Goal: Information Seeking & Learning: Learn about a topic

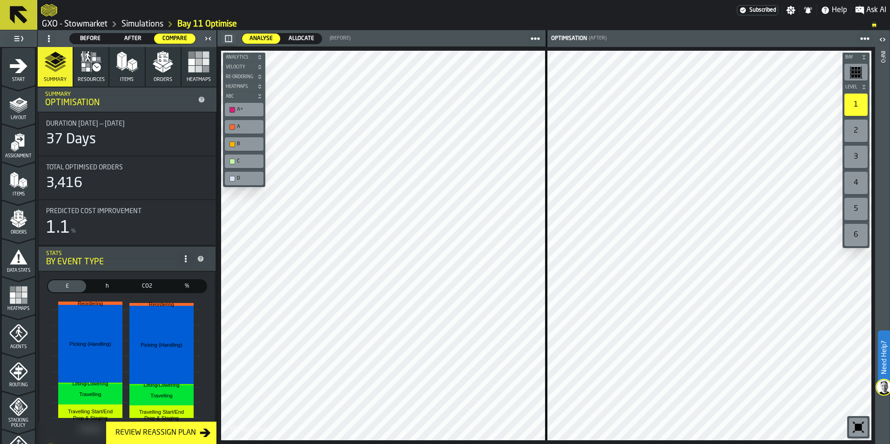
click at [17, 13] on icon at bounding box center [19, 15] width 18 height 18
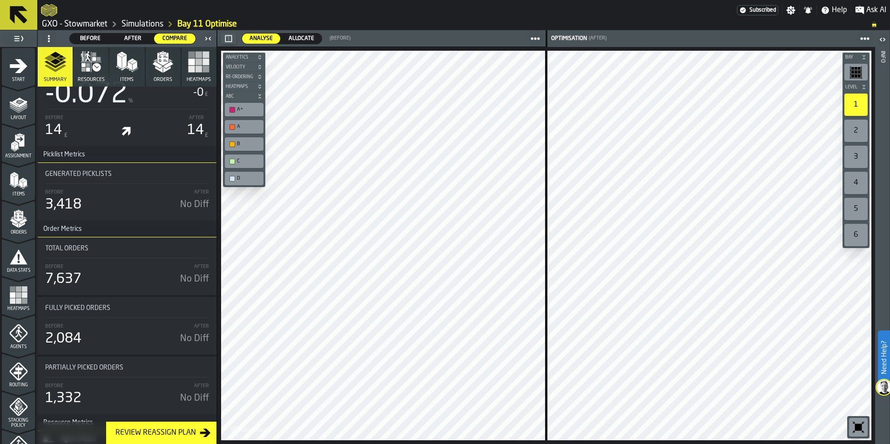
scroll to position [2783, 0]
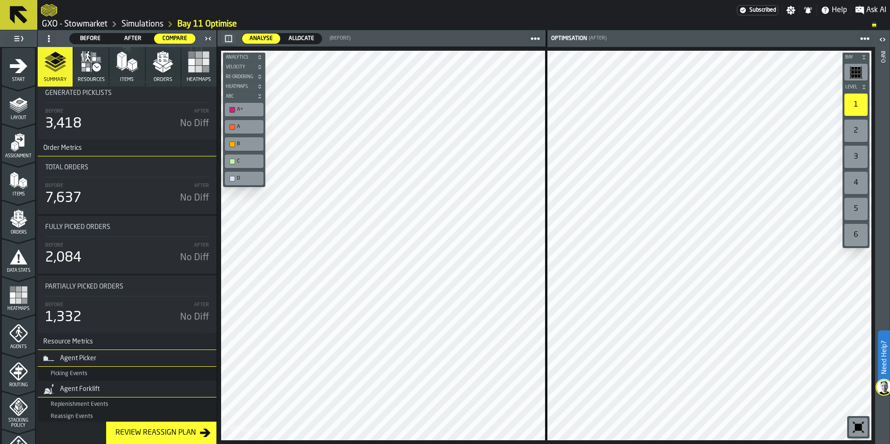
click at [173, 434] on div "Review Reassign Plan" at bounding box center [156, 432] width 88 height 11
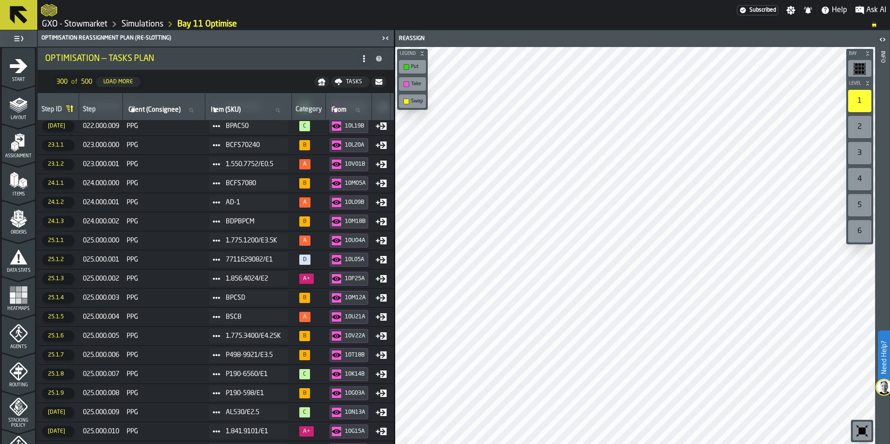
scroll to position [5108, 0]
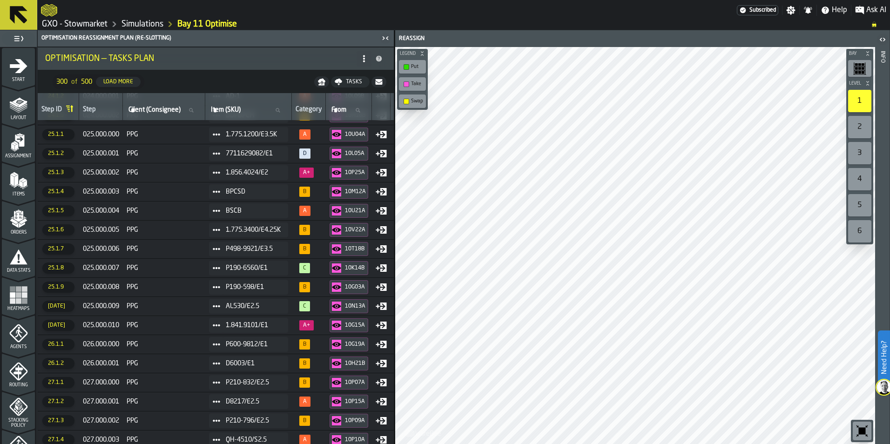
click at [16, 10] on icon at bounding box center [19, 15] width 18 height 18
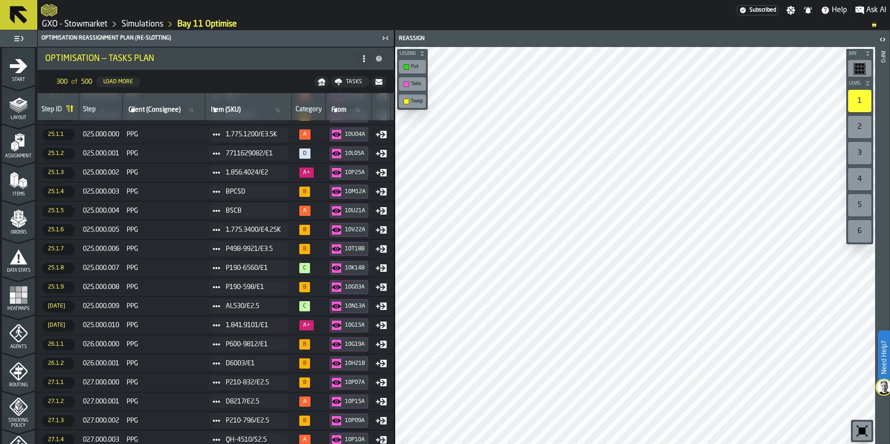
click at [16, 10] on icon at bounding box center [19, 15] width 18 height 18
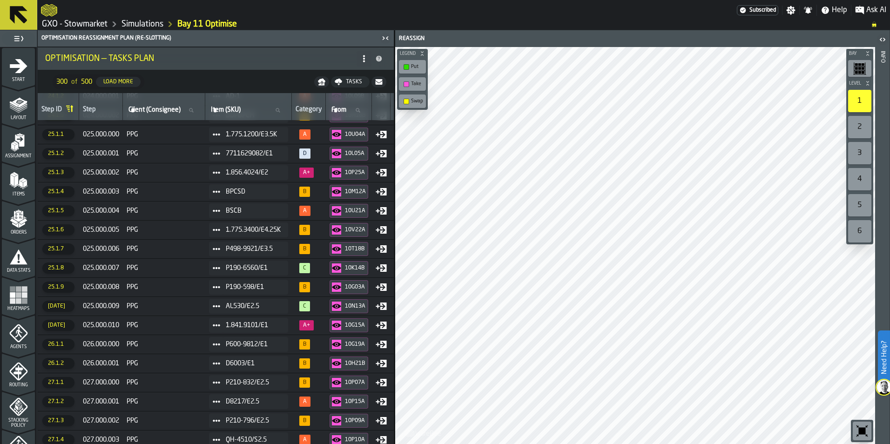
click at [16, 10] on icon at bounding box center [19, 15] width 18 height 18
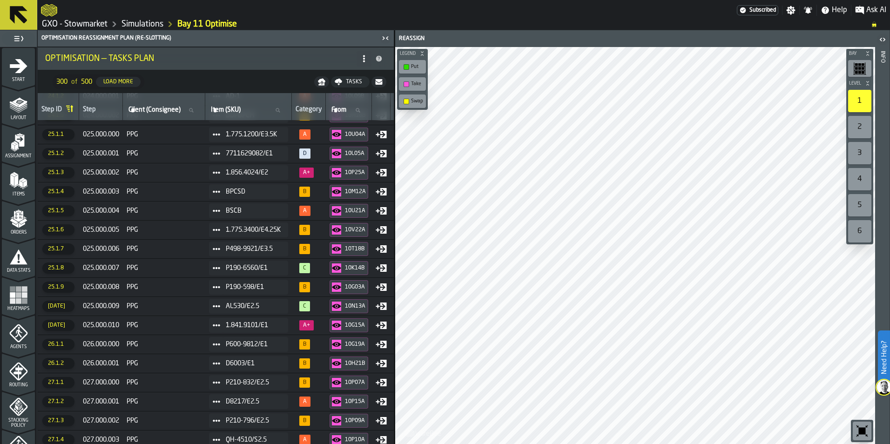
click at [16, 10] on icon at bounding box center [19, 15] width 18 height 18
click at [29, 20] on icon at bounding box center [18, 15] width 22 height 22
click at [26, 68] on icon "menu Start" at bounding box center [18, 66] width 19 height 19
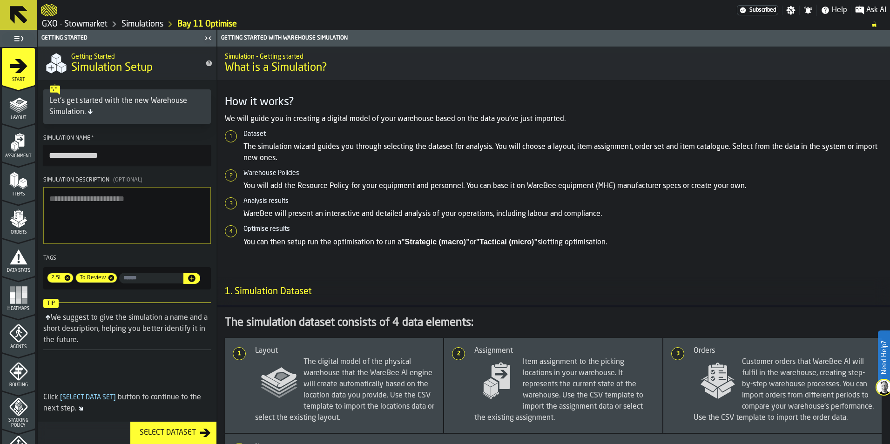
click at [36, 14] on button at bounding box center [18, 15] width 37 height 30
click at [18, 18] on icon at bounding box center [19, 15] width 18 height 18
click at [17, 18] on icon at bounding box center [18, 15] width 22 height 22
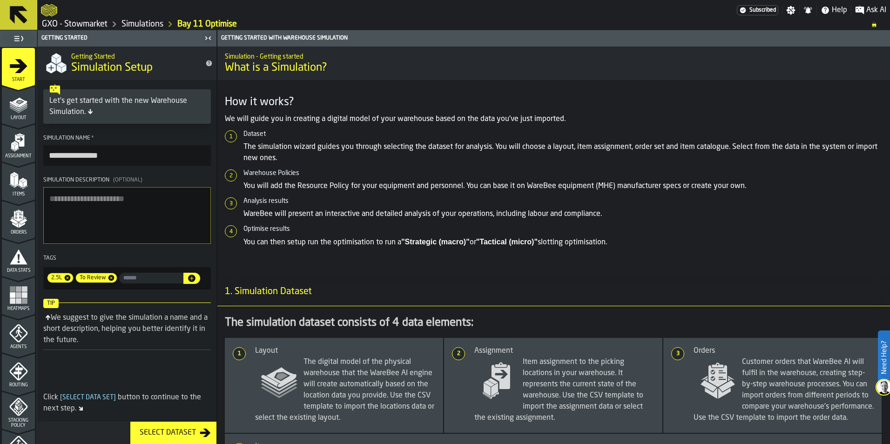
click at [17, 18] on icon at bounding box center [18, 15] width 22 height 22
click at [793, 10] on icon "button-toggle-Settings" at bounding box center [790, 10] width 9 height 9
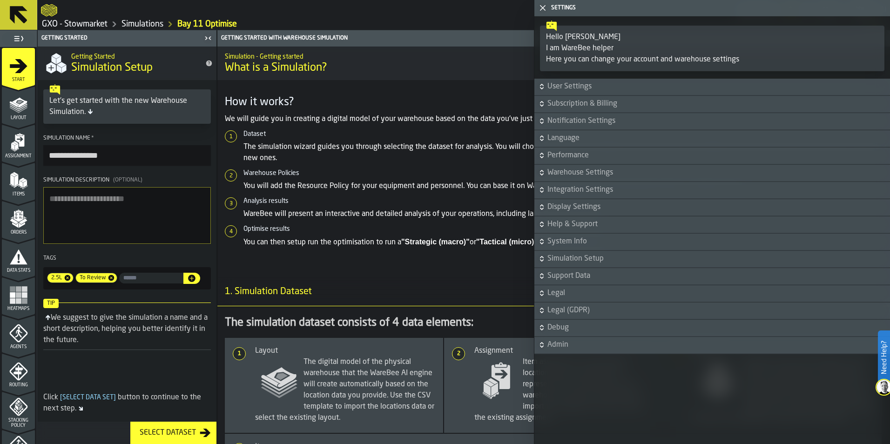
click at [544, 8] on icon "button-toggle-Close me" at bounding box center [542, 7] width 11 height 11
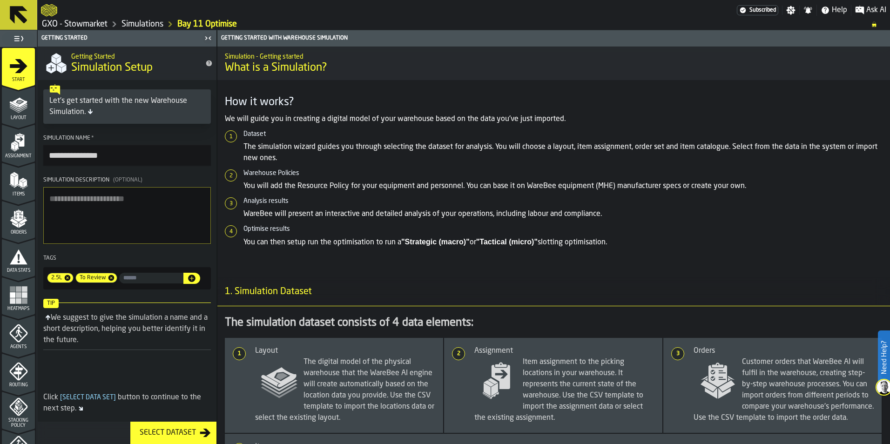
click at [12, 15] on icon at bounding box center [19, 15] width 18 height 18
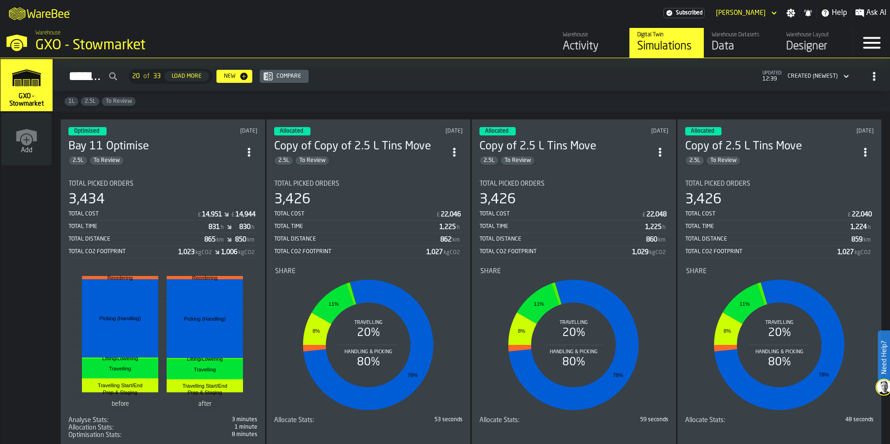
click at [720, 49] on div "Data" at bounding box center [740, 46] width 59 height 15
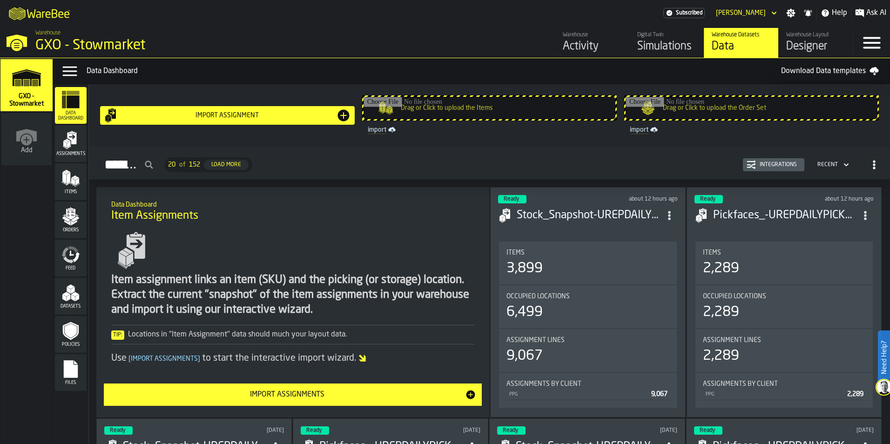
click at [593, 48] on div "Activity" at bounding box center [592, 46] width 59 height 15
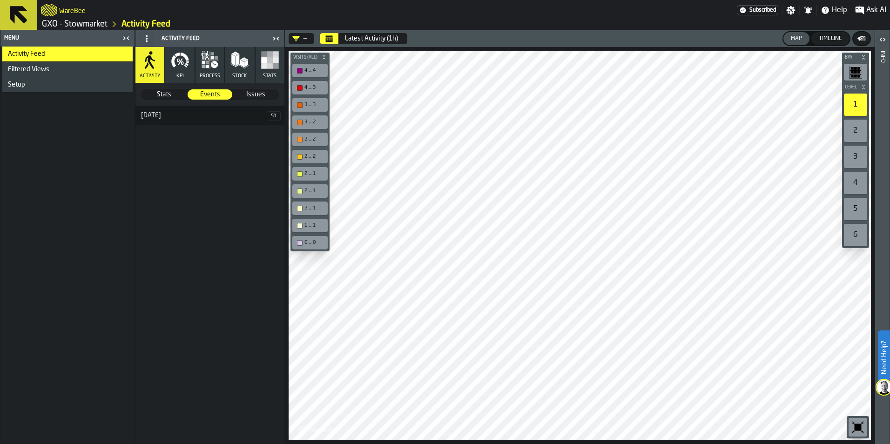
click at [179, 70] on button "KPI" at bounding box center [179, 65] width 29 height 36
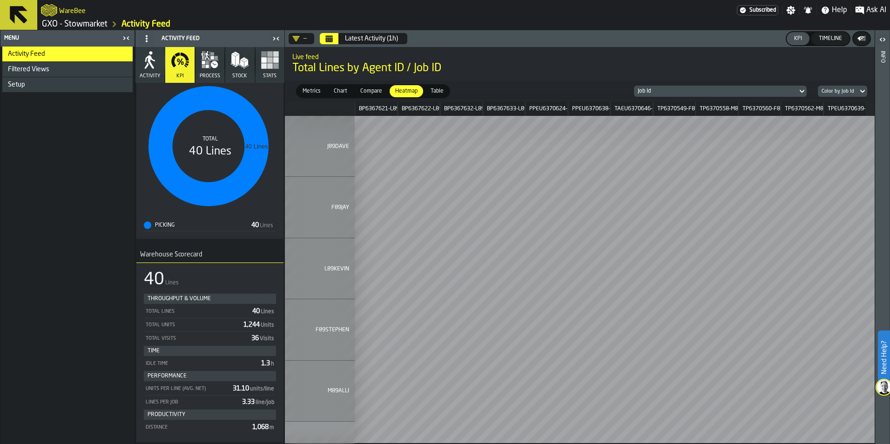
scroll to position [104, 0]
click at [155, 71] on button "Activity" at bounding box center [149, 65] width 29 height 36
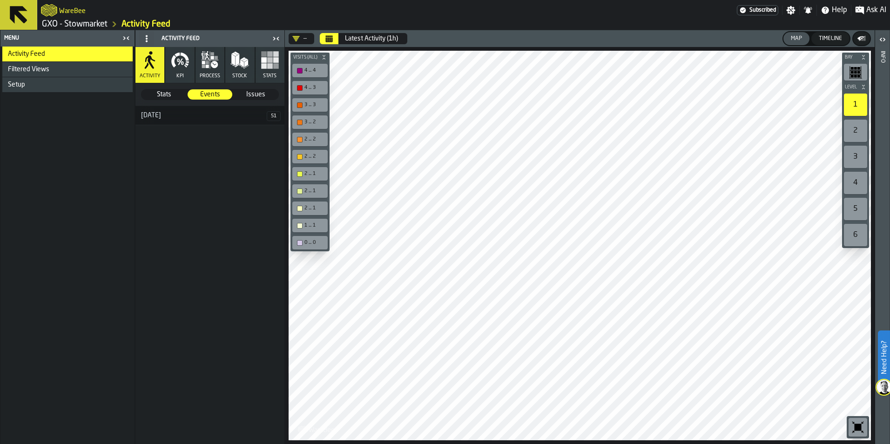
click at [163, 95] on span "Stats" at bounding box center [164, 94] width 44 height 9
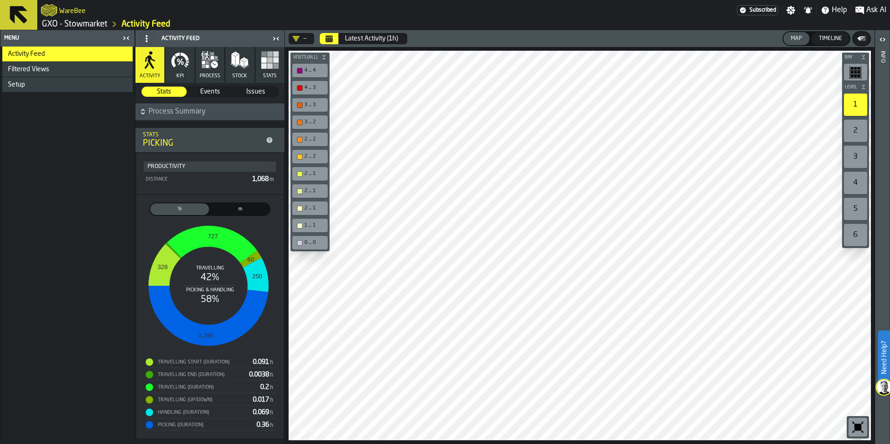
scroll to position [4, 0]
click at [239, 214] on div "m" at bounding box center [240, 209] width 59 height 12
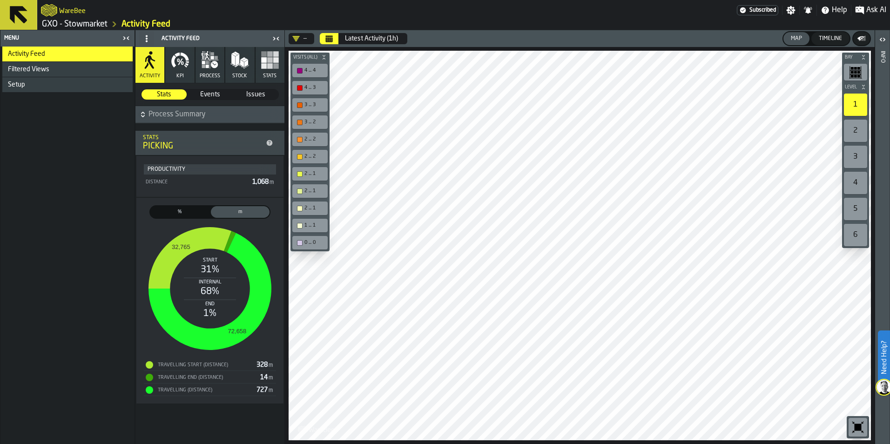
click at [259, 90] on span "Issues" at bounding box center [256, 94] width 44 height 9
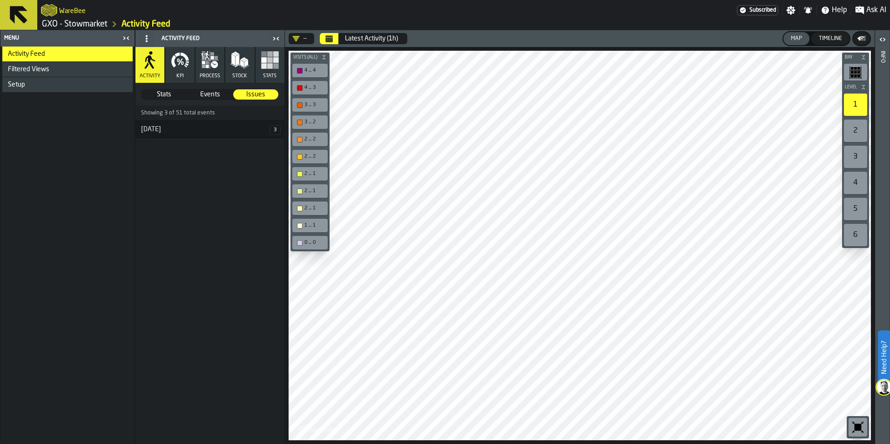
click at [230, 65] on icon "button" at bounding box center [239, 60] width 19 height 19
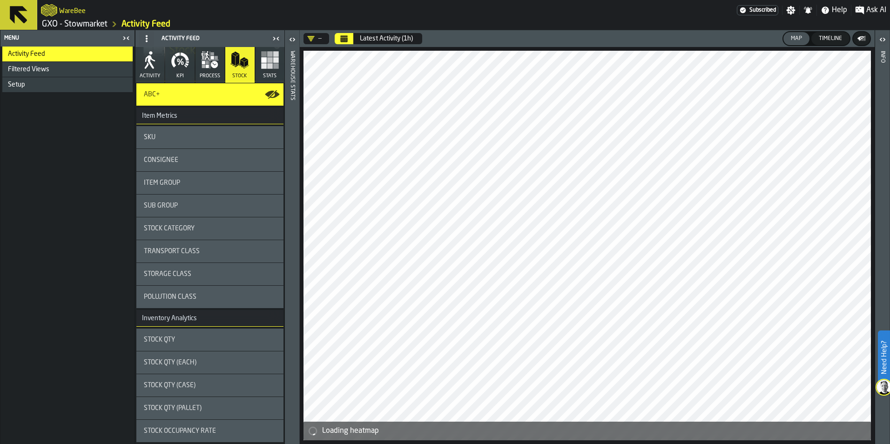
scroll to position [54, 0]
click at [14, 20] on icon at bounding box center [19, 15] width 18 height 18
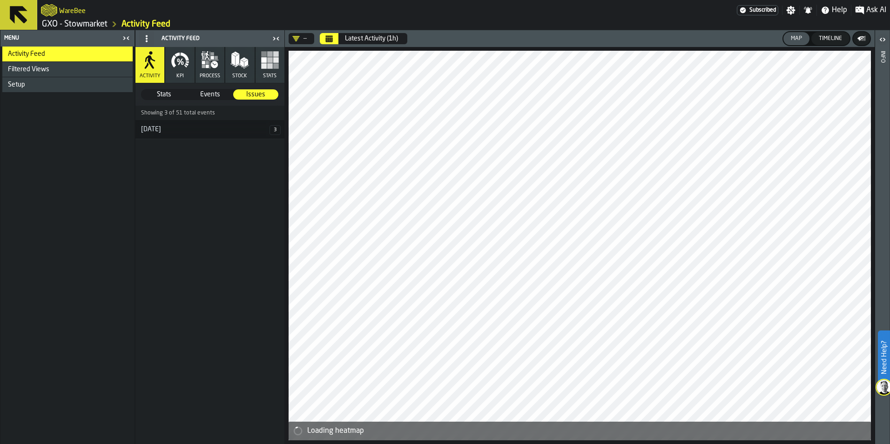
click at [14, 20] on icon at bounding box center [19, 15] width 18 height 18
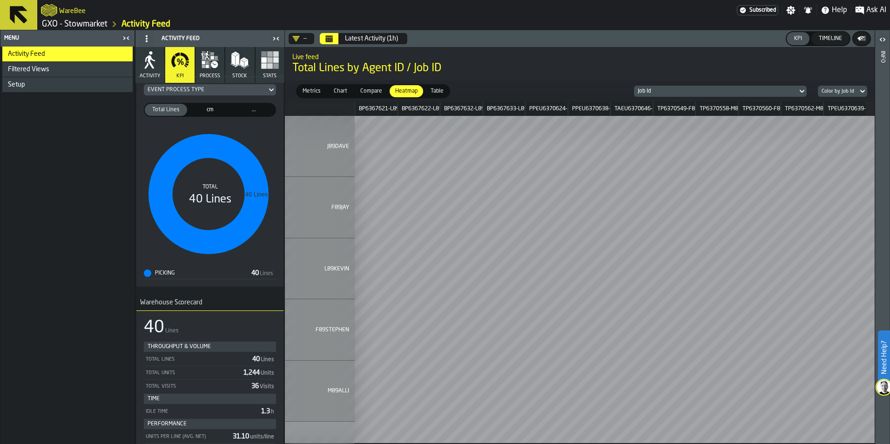
click at [13, 20] on icon at bounding box center [19, 15] width 18 height 18
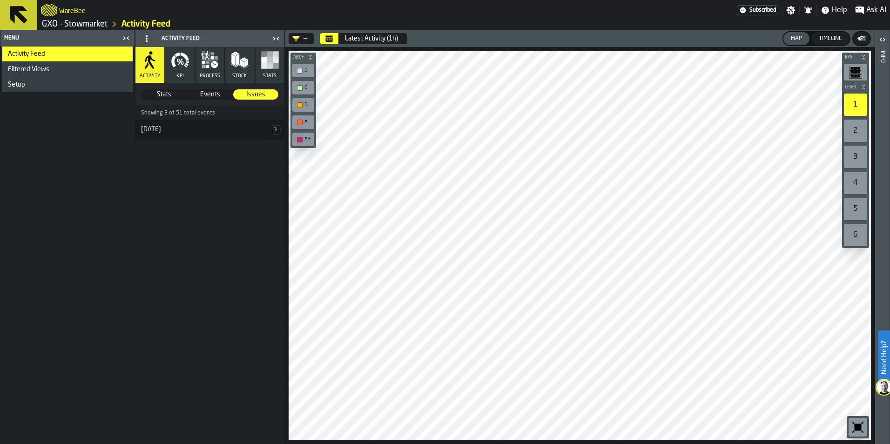
click at [13, 20] on icon at bounding box center [19, 15] width 18 height 18
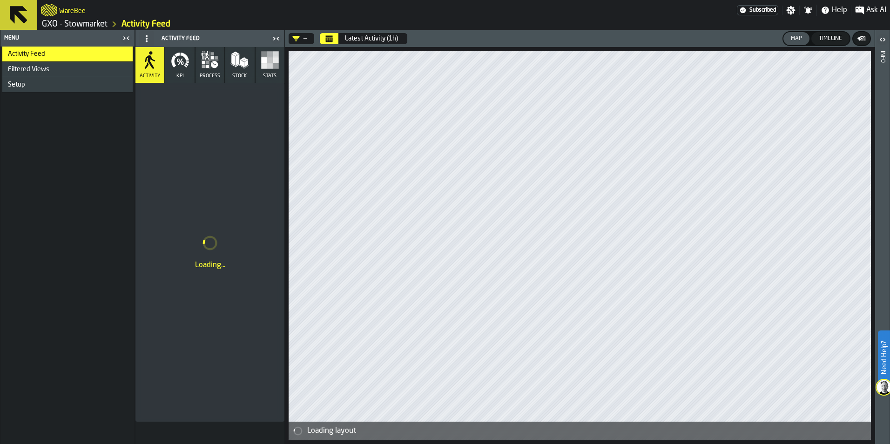
click at [13, 20] on icon at bounding box center [19, 15] width 18 height 18
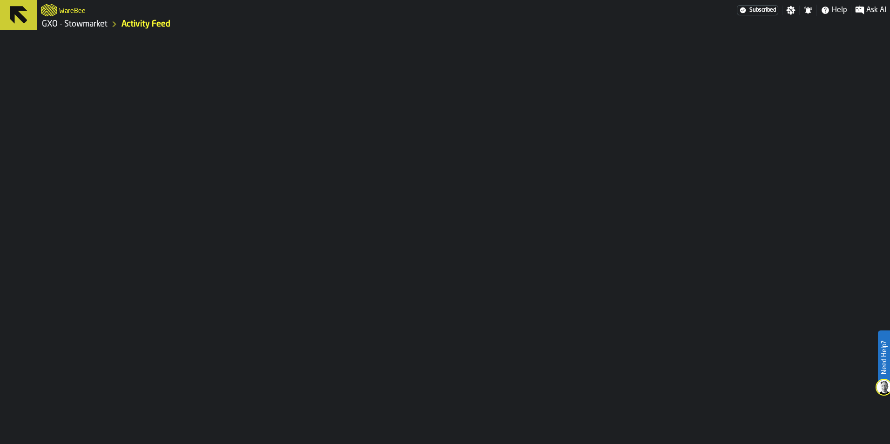
click at [13, 20] on icon at bounding box center [19, 15] width 18 height 18
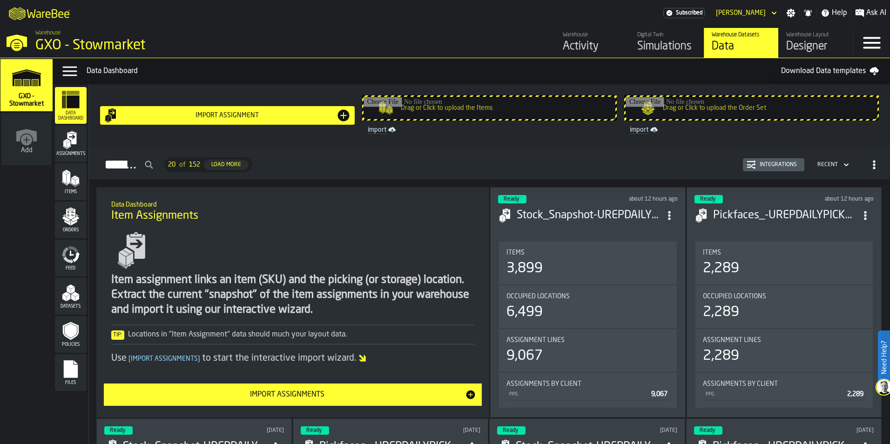
click at [650, 49] on div "Simulations" at bounding box center [666, 46] width 59 height 15
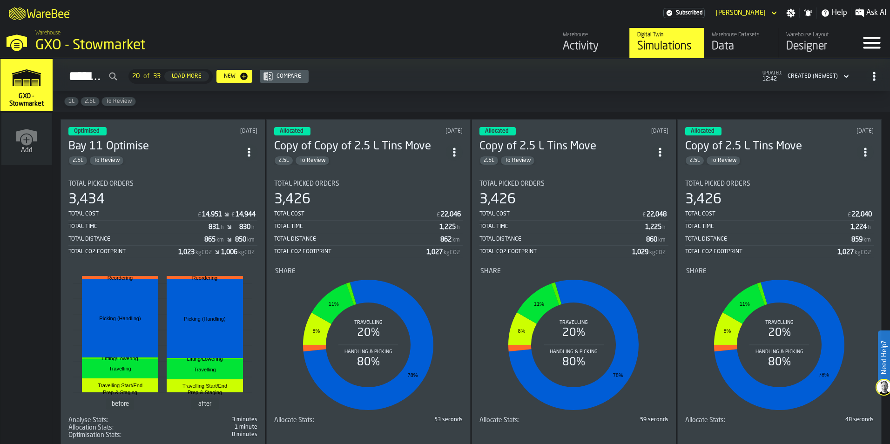
click at [190, 152] on div "Bay 11 Optimise 2.5L To Review" at bounding box center [154, 152] width 172 height 26
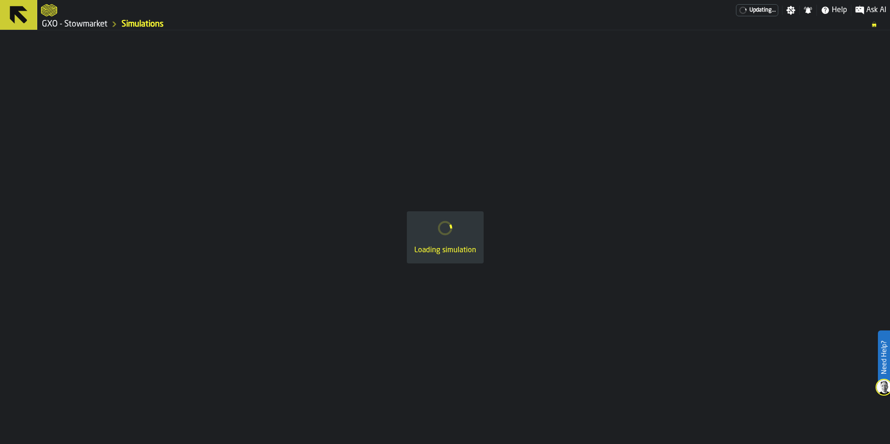
click at [190, 152] on div "Loading simulation" at bounding box center [445, 237] width 890 height 414
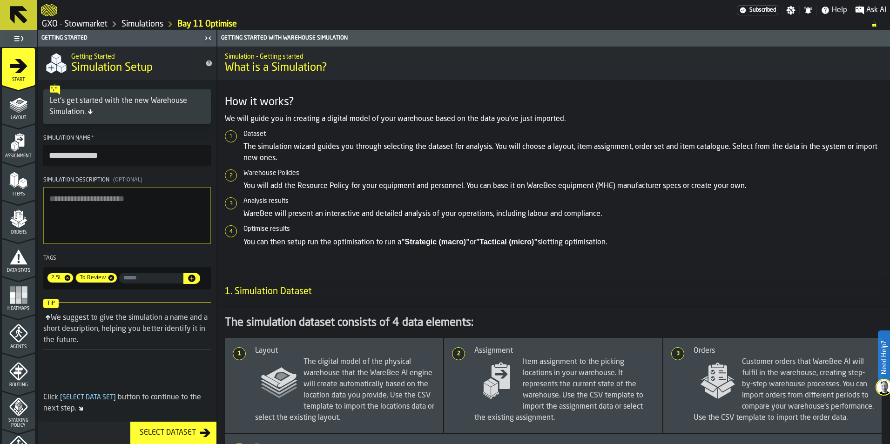
click at [17, 263] on icon "menu Data Stats" at bounding box center [19, 256] width 18 height 15
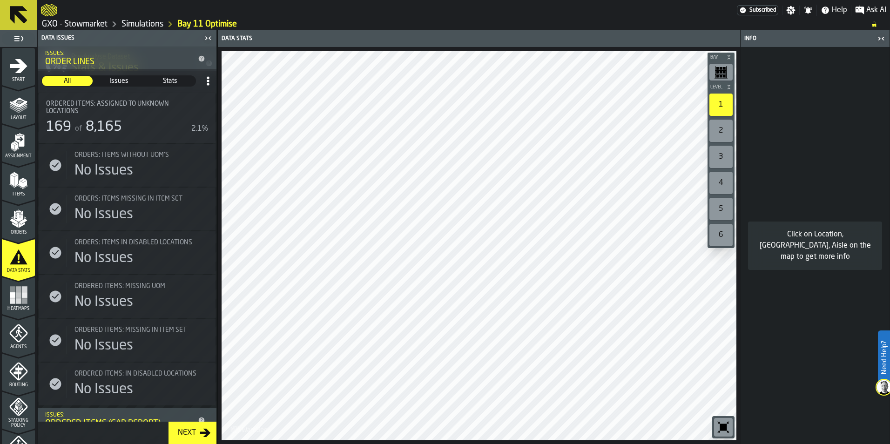
scroll to position [708, 0]
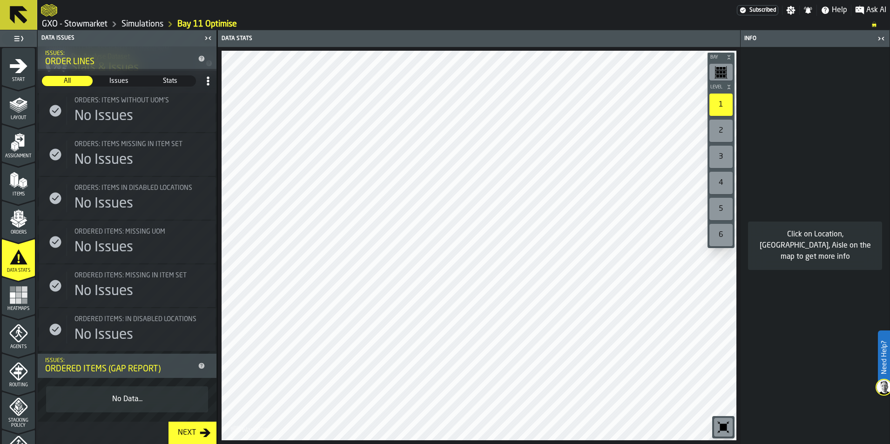
click at [178, 429] on div "Next" at bounding box center [187, 432] width 26 height 11
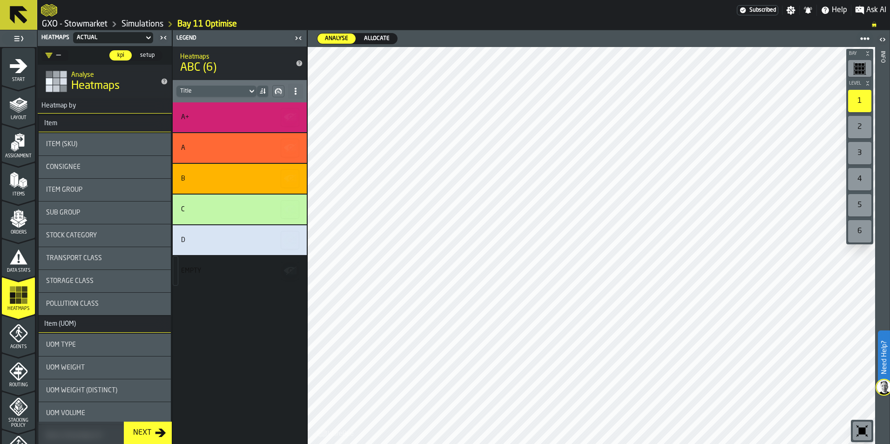
click at [876, 11] on span "Ask AI" at bounding box center [876, 10] width 20 height 11
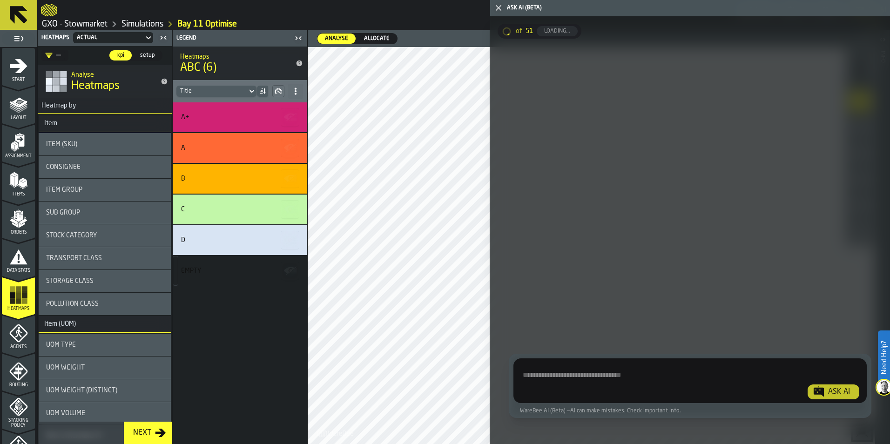
click at [568, 369] on textarea "Ask AI about the warehouse Activity" at bounding box center [690, 383] width 346 height 34
click at [521, 374] on textarea "********" at bounding box center [690, 383] width 346 height 34
type textarea "**********"
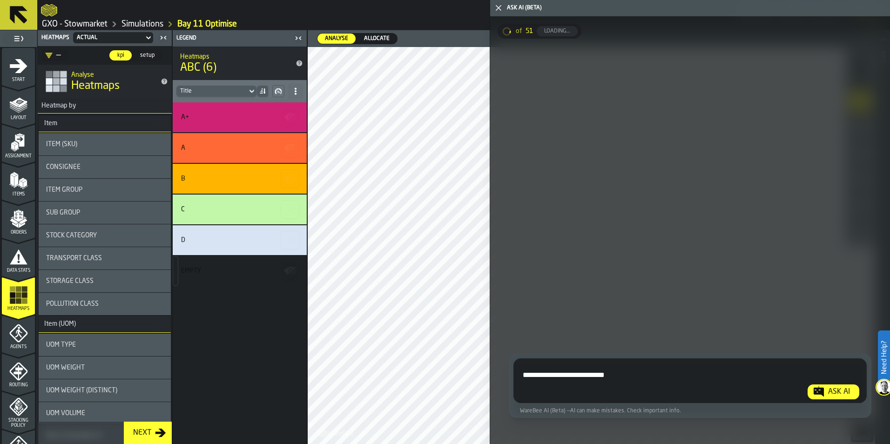
click at [828, 390] on div "Ask AI" at bounding box center [838, 391] width 29 height 11
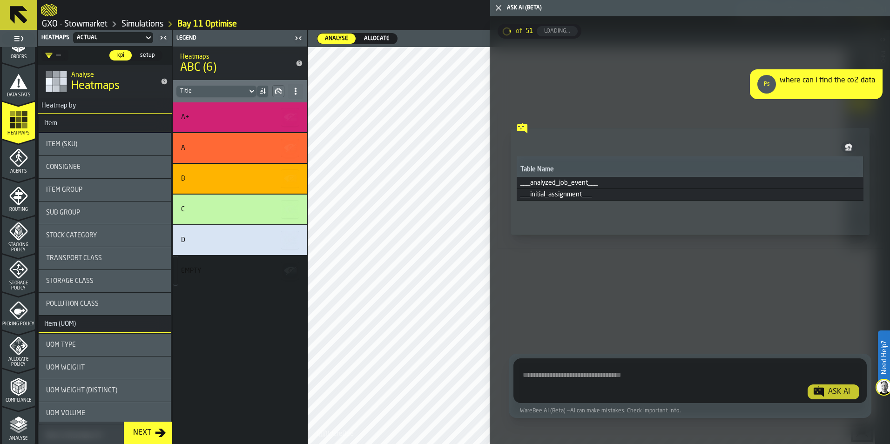
scroll to position [186, 0]
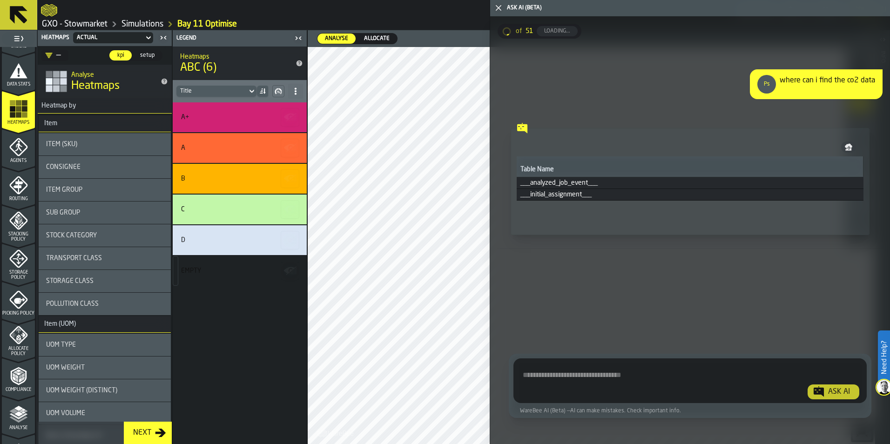
click at [13, 421] on icon "menu Analyse" at bounding box center [18, 414] width 19 height 19
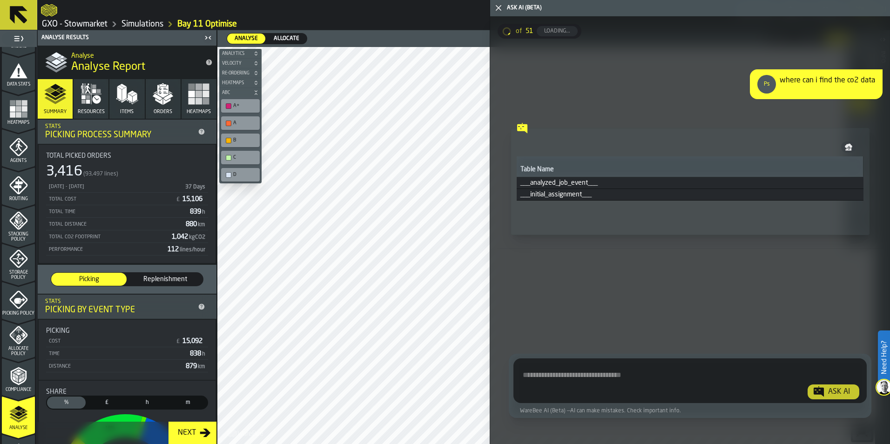
click at [497, 5] on icon "button-toggle-Close me" at bounding box center [498, 7] width 11 height 11
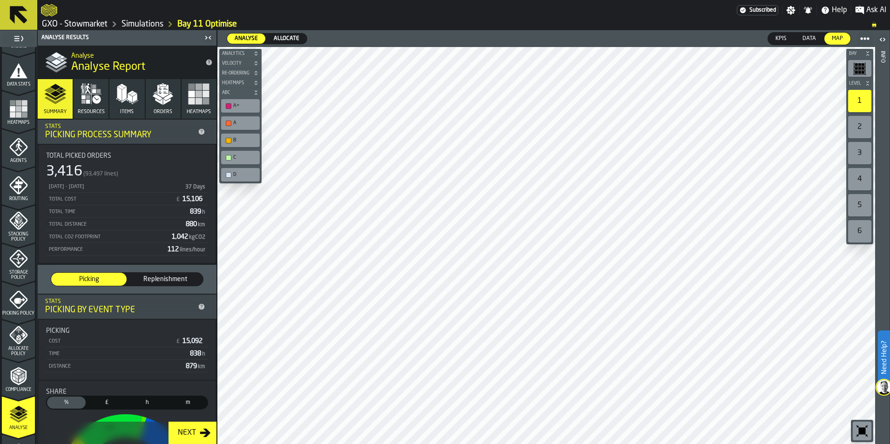
click at [88, 185] on div "[DATE] - [DATE]" at bounding box center [114, 187] width 133 height 6
click at [198, 187] on span "37 Days" at bounding box center [195, 187] width 20 height 6
click at [180, 433] on div "Next" at bounding box center [187, 432] width 26 height 11
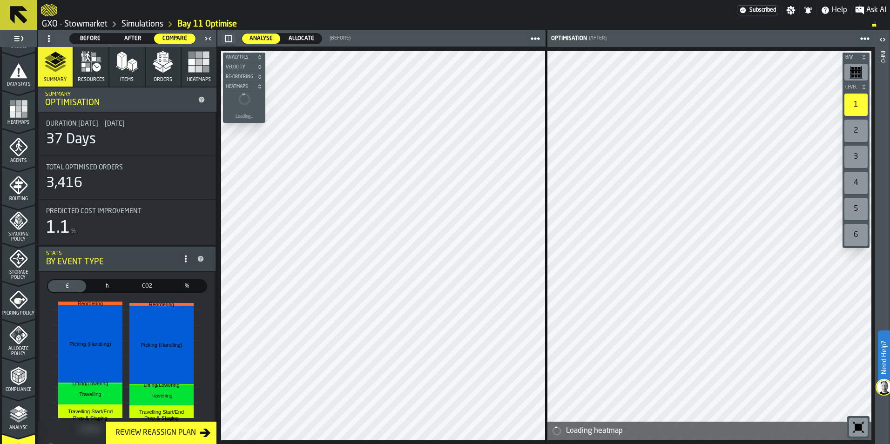
click at [90, 142] on div "37 Days" at bounding box center [71, 139] width 50 height 17
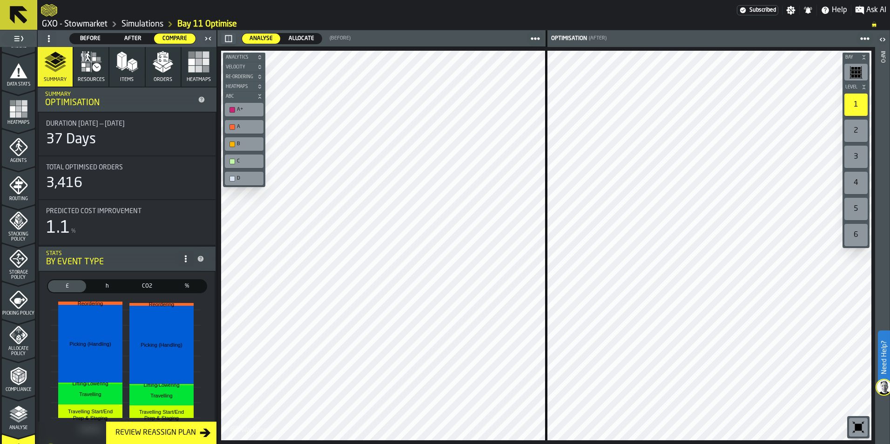
click at [90, 142] on div "37 Days" at bounding box center [71, 139] width 50 height 17
click at [146, 285] on span "CO2" at bounding box center [147, 286] width 34 height 8
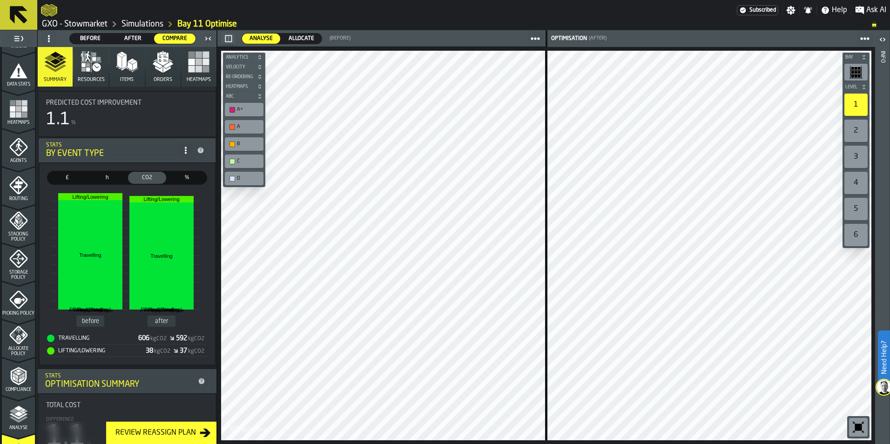
scroll to position [93, 0]
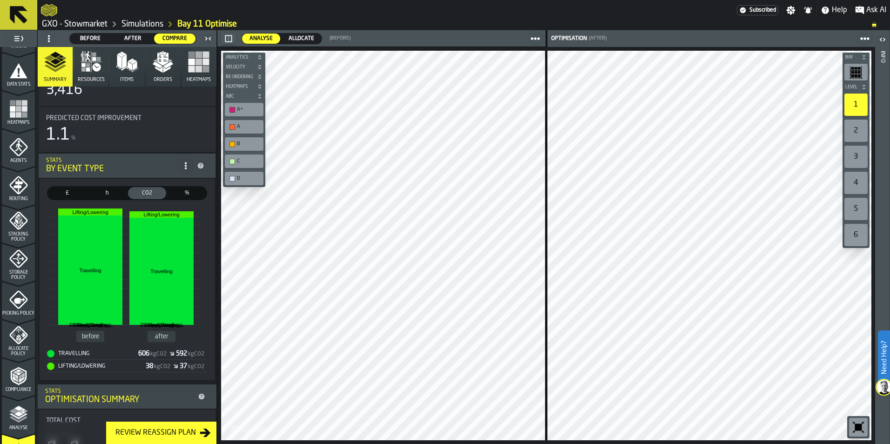
click at [186, 192] on span "%" at bounding box center [187, 193] width 34 height 8
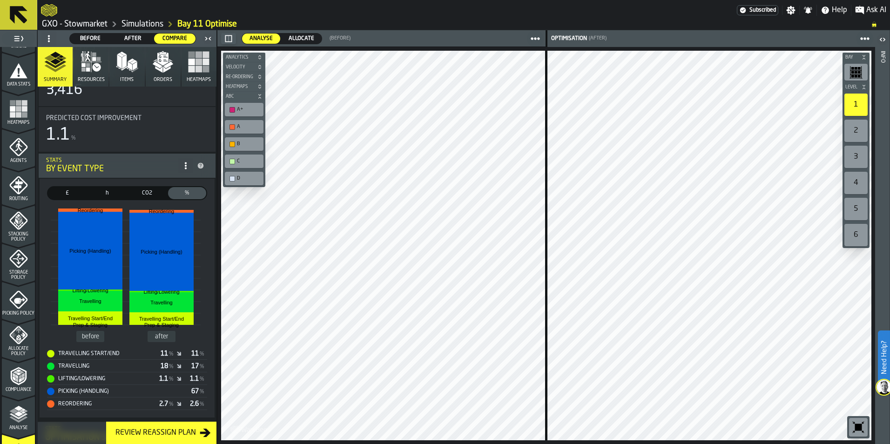
click at [144, 194] on span "CO2" at bounding box center [147, 193] width 34 height 8
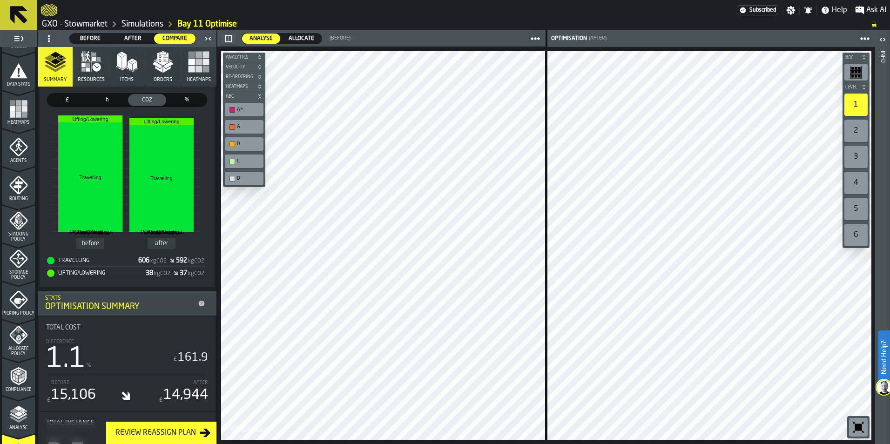
scroll to position [140, 0]
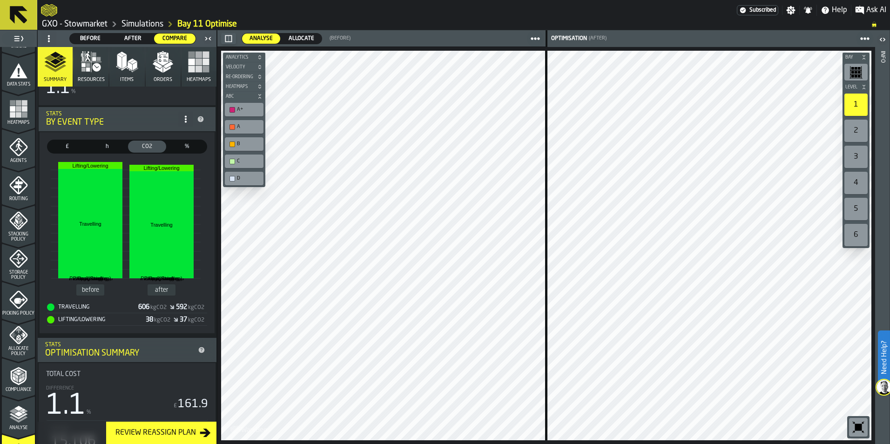
click at [297, 39] on span "Allocate" at bounding box center [301, 38] width 33 height 8
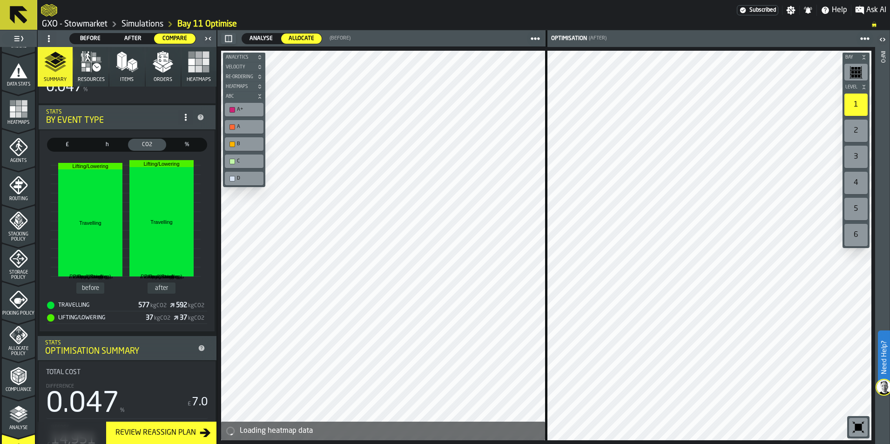
click at [259, 38] on span "Analyse" at bounding box center [261, 38] width 31 height 8
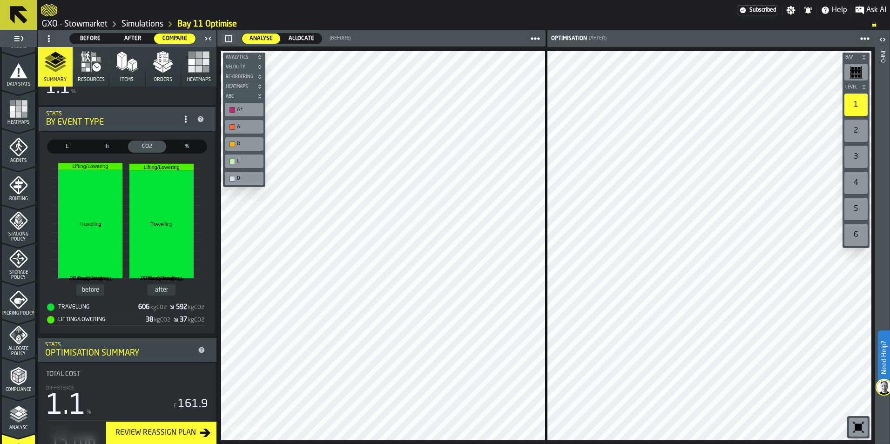
click at [261, 38] on span "Analyse" at bounding box center [261, 38] width 31 height 8
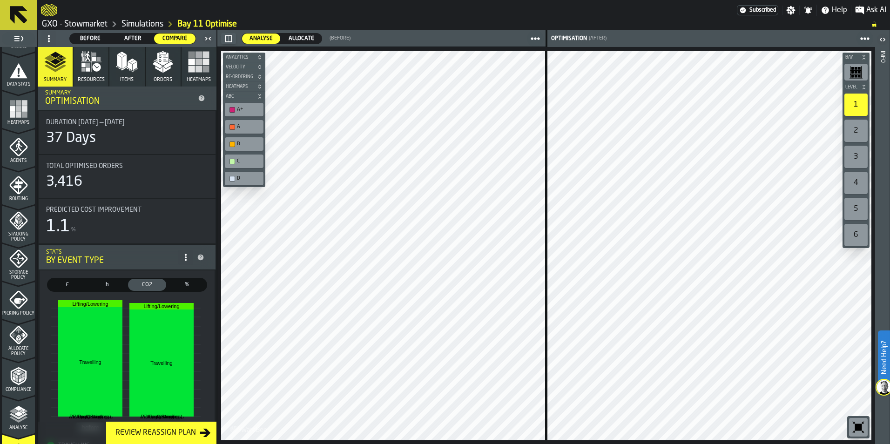
scroll to position [0, 0]
click at [84, 144] on div "37 Days" at bounding box center [71, 139] width 50 height 17
click at [189, 74] on button "Heatmaps" at bounding box center [198, 67] width 35 height 40
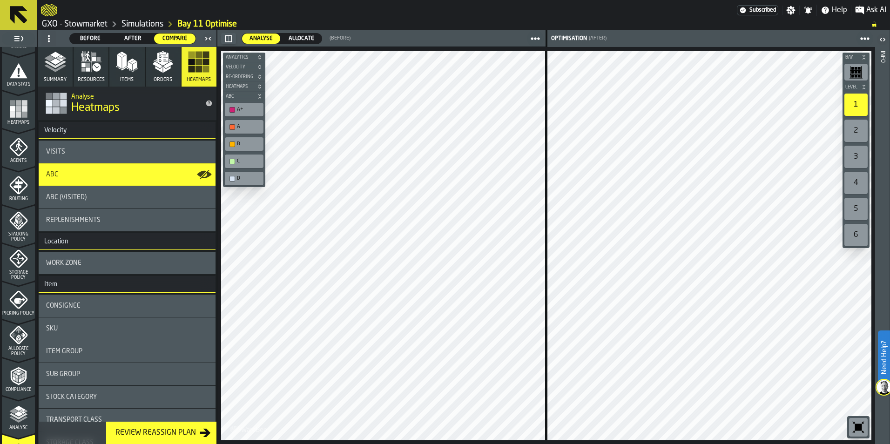
click at [50, 70] on icon "button" at bounding box center [55, 62] width 22 height 22
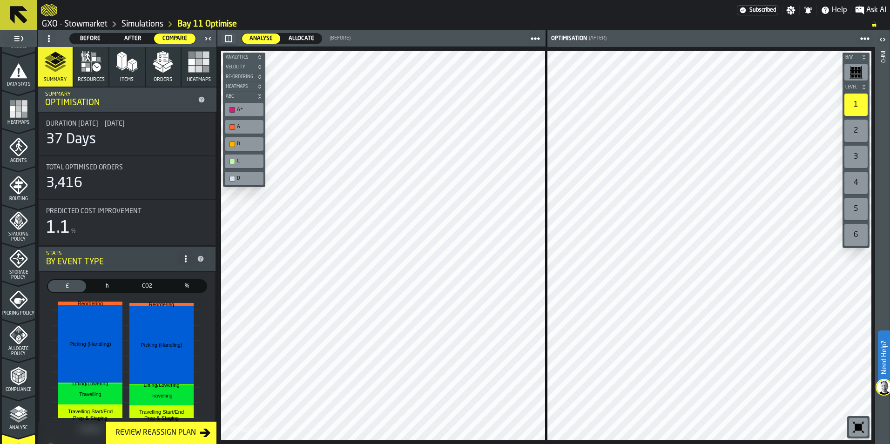
click at [199, 101] on icon at bounding box center [202, 100] width 6 height 6
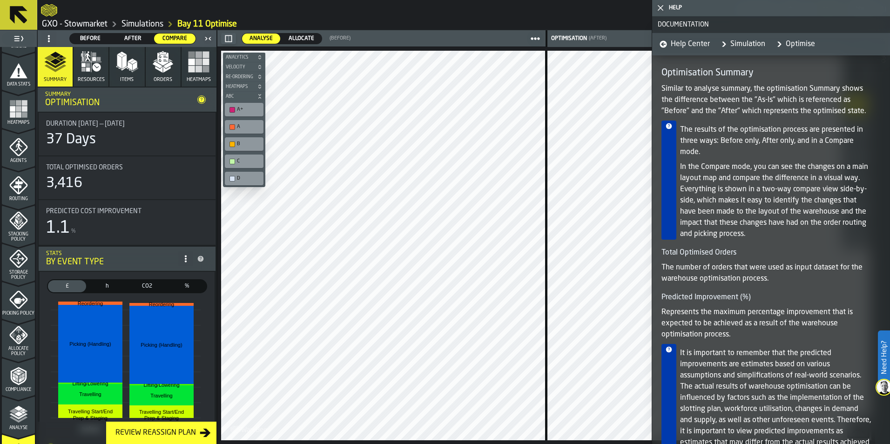
click at [199, 101] on icon at bounding box center [202, 100] width 6 height 6
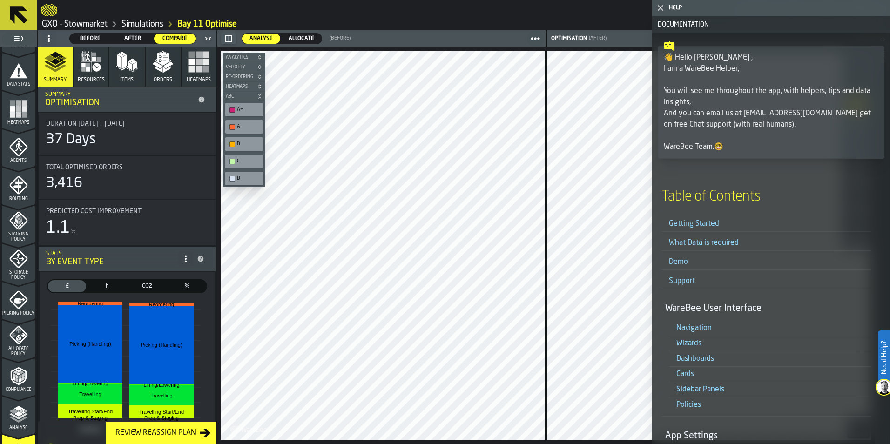
click at [660, 7] on icon "button-toggle-Close me" at bounding box center [660, 7] width 11 height 11
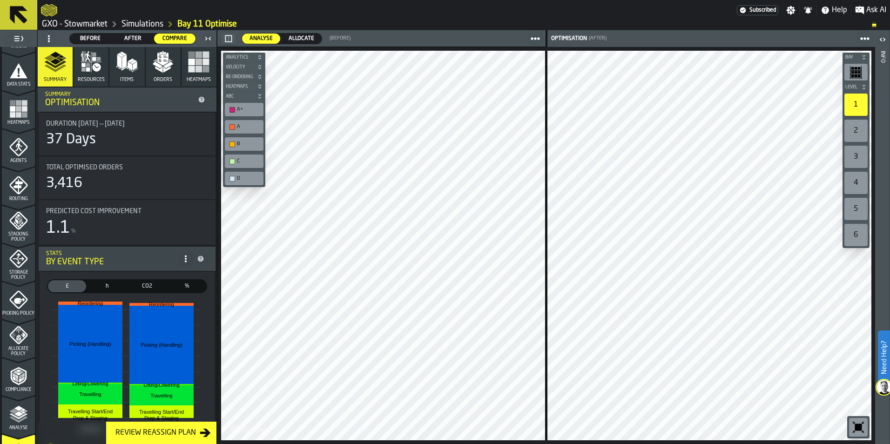
scroll to position [47, 0]
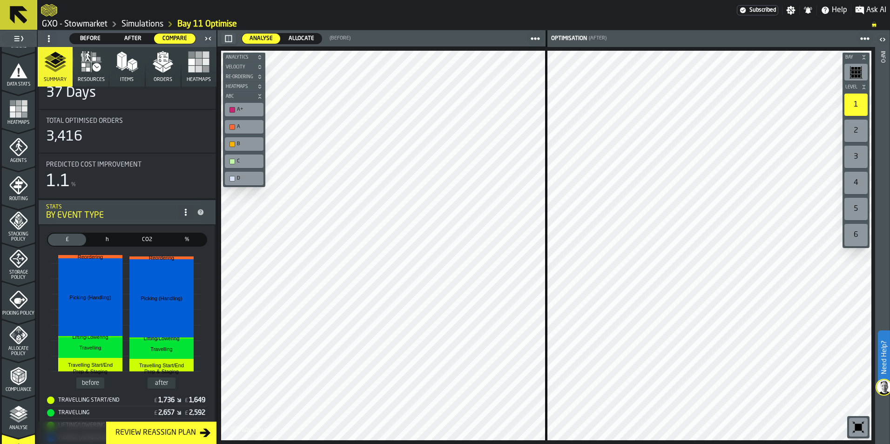
click at [145, 238] on span "CO2" at bounding box center [147, 239] width 34 height 8
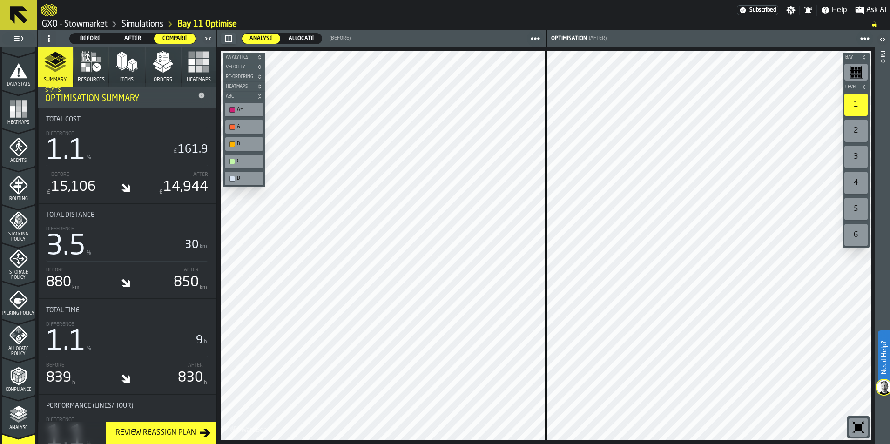
scroll to position [0, 0]
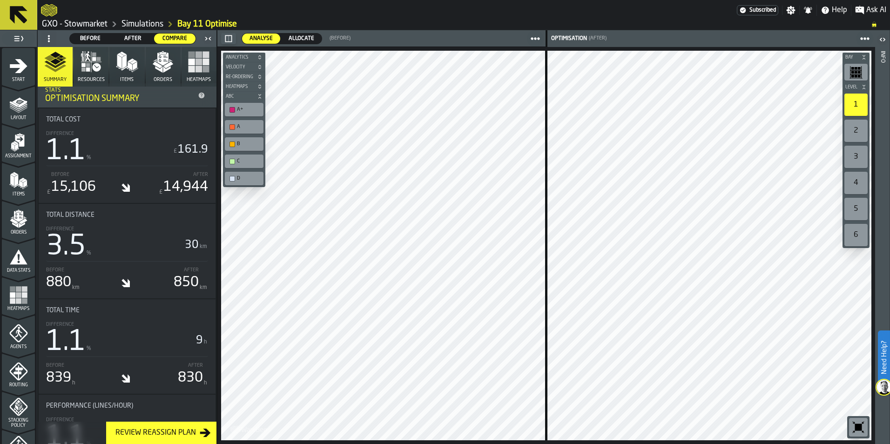
click at [17, 79] on span "Start" at bounding box center [18, 79] width 33 height 5
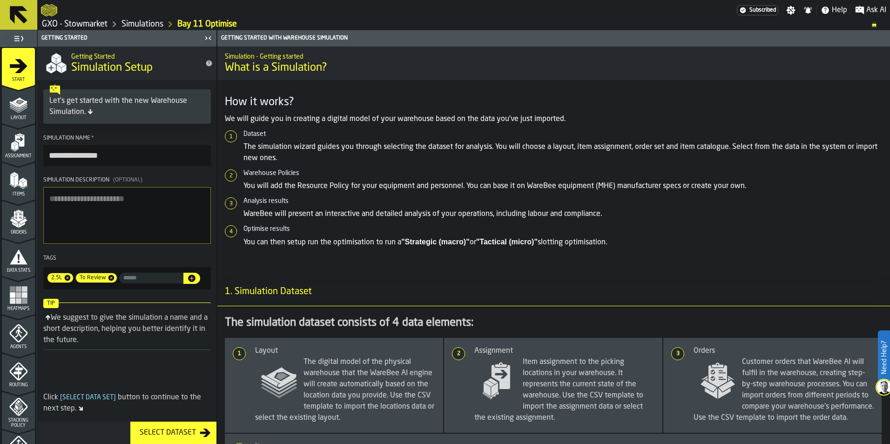
click at [163, 437] on div "Select Dataset" at bounding box center [168, 432] width 64 height 11
click at [165, 431] on div "Select Dataset" at bounding box center [168, 432] width 64 height 11
click at [207, 431] on icon "button-Select Dataset" at bounding box center [205, 433] width 11 height 8
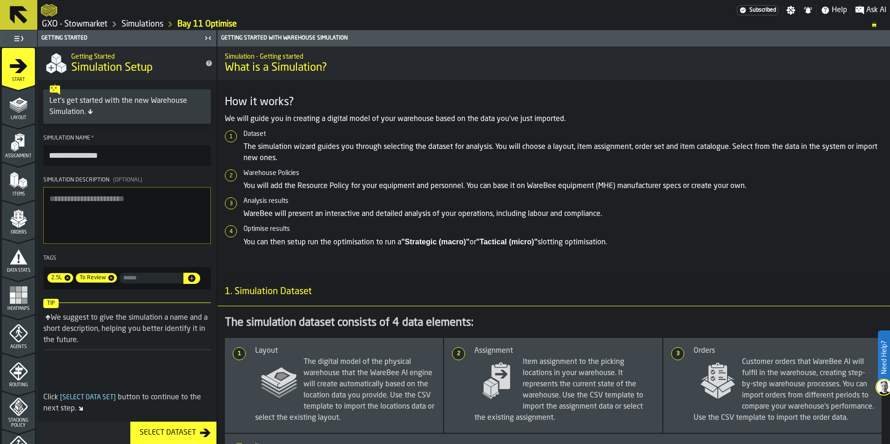
click at [14, 120] on span "Layout" at bounding box center [18, 117] width 33 height 5
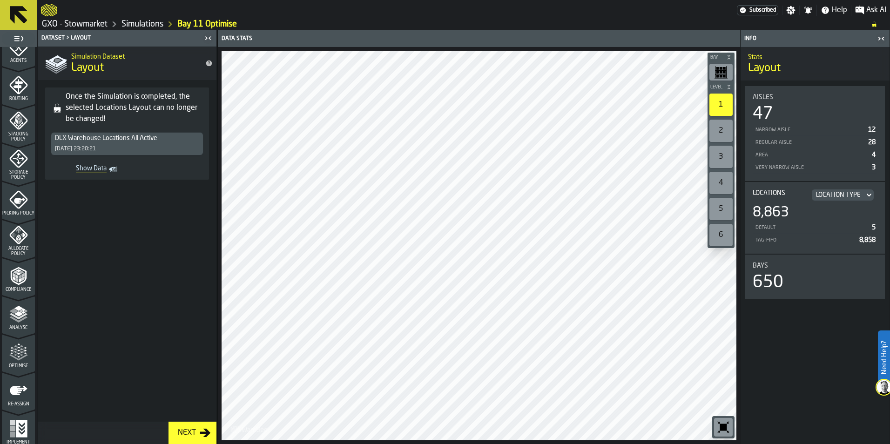
scroll to position [290, 0]
click at [17, 386] on icon "menu Re-assign" at bounding box center [19, 386] width 18 height 9
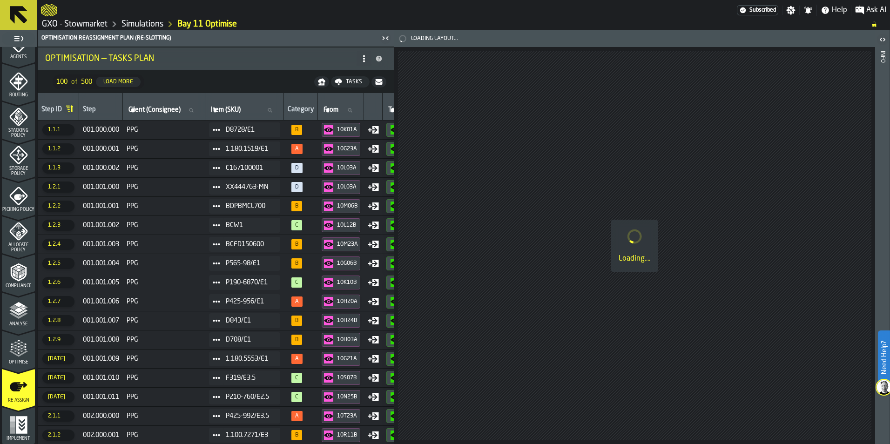
click at [14, 355] on icon "menu Optimise" at bounding box center [18, 348] width 19 height 19
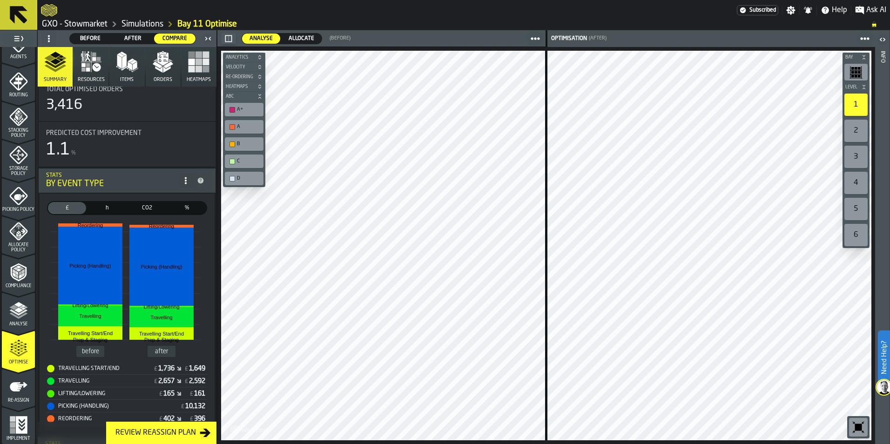
scroll to position [93, 0]
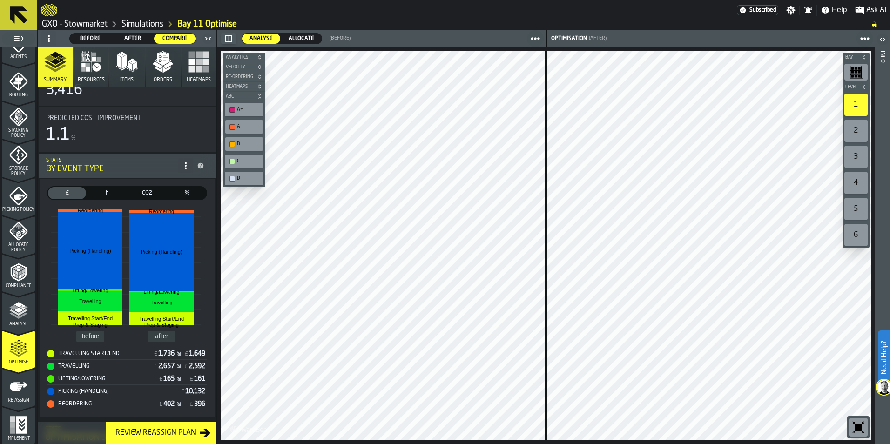
click at [145, 195] on span "CO2" at bounding box center [147, 193] width 34 height 8
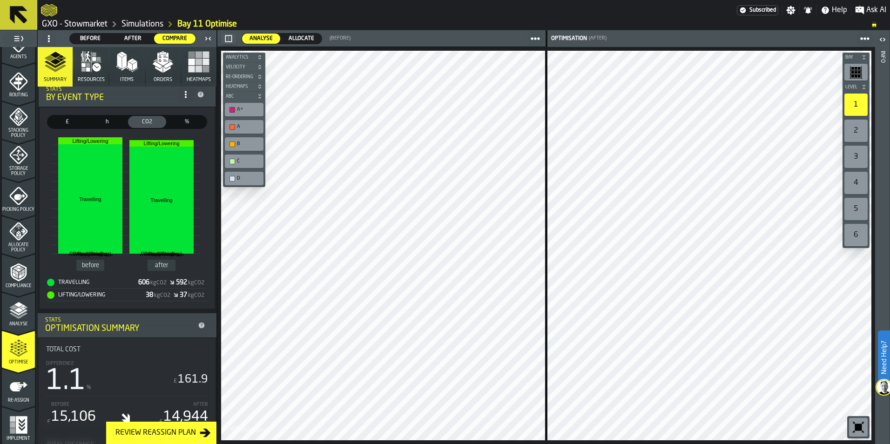
scroll to position [186, 0]
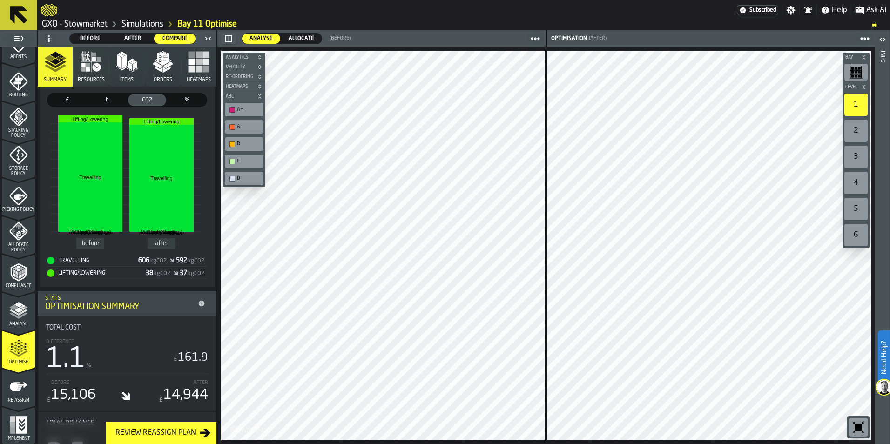
click at [183, 104] on span "%" at bounding box center [187, 100] width 34 height 8
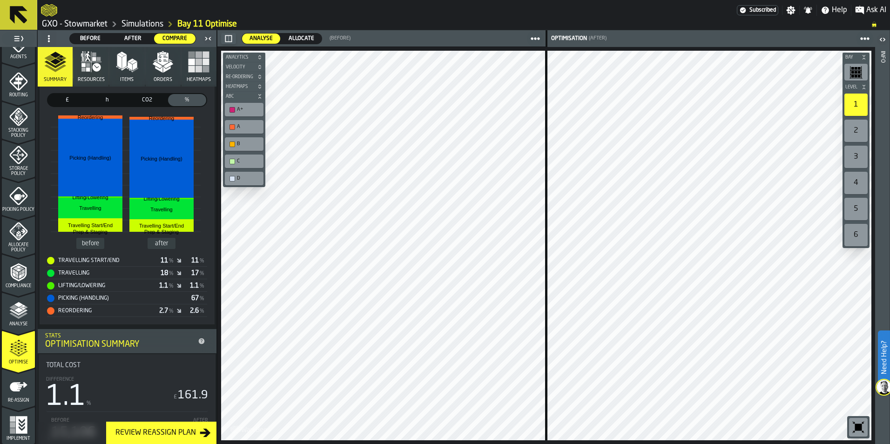
click at [151, 101] on span "CO2" at bounding box center [147, 100] width 34 height 8
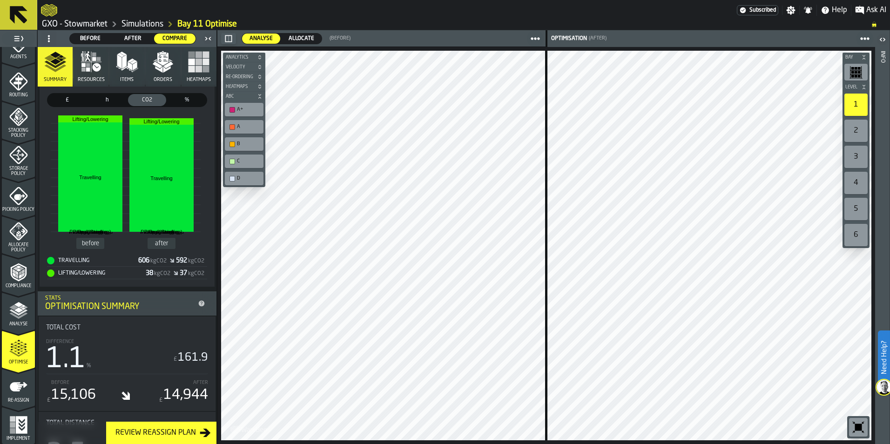
click at [133, 37] on span "After" at bounding box center [133, 38] width 34 height 8
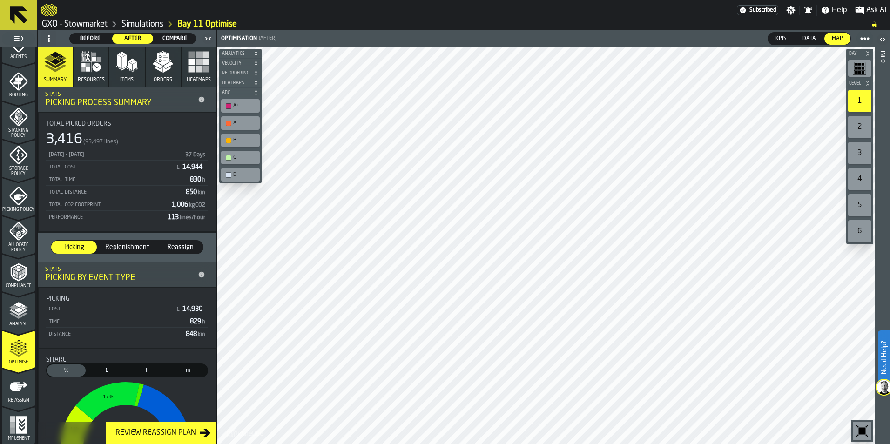
click at [18, 12] on icon at bounding box center [19, 15] width 18 height 18
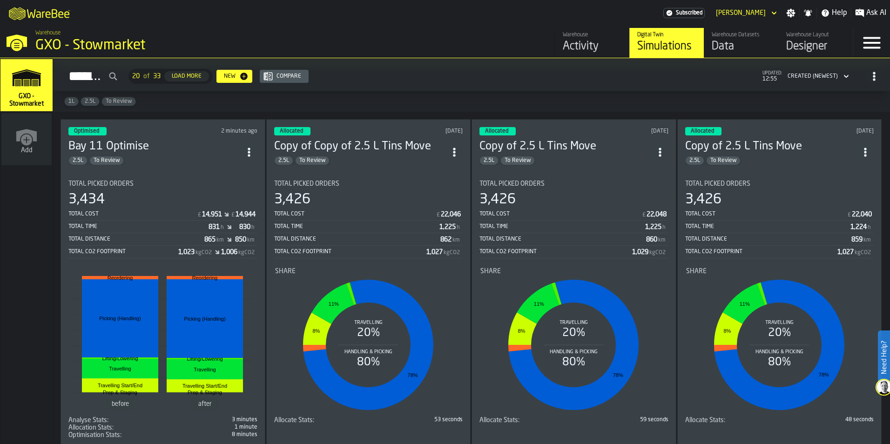
click at [243, 151] on span "ItemListCard-DashboardItemContainer" at bounding box center [249, 152] width 17 height 17
click at [169, 141] on h3 "Bay 11 Optimise" at bounding box center [154, 146] width 172 height 15
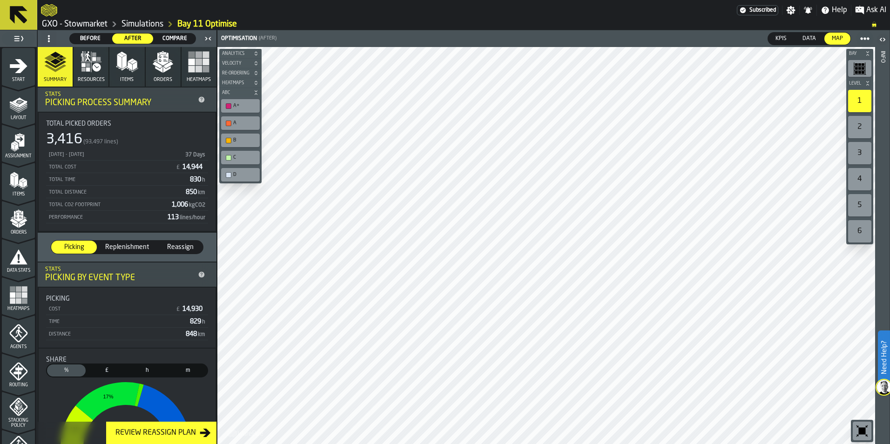
click at [88, 36] on span "Before" at bounding box center [91, 38] width 34 height 8
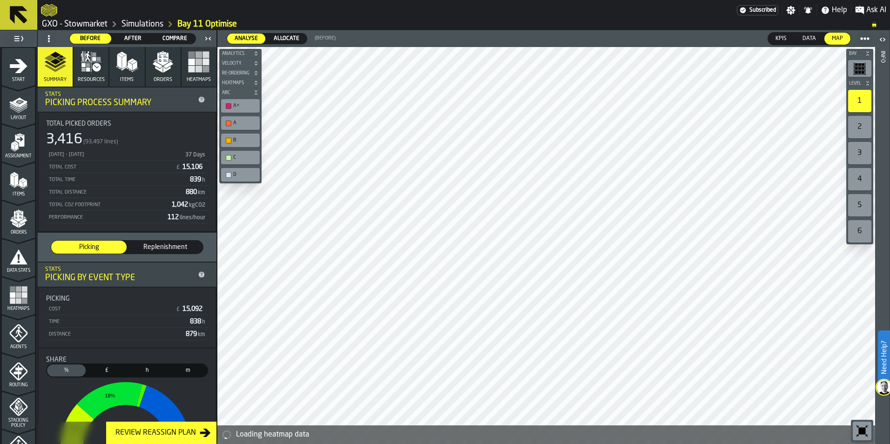
click at [139, 36] on span "After" at bounding box center [133, 38] width 34 height 8
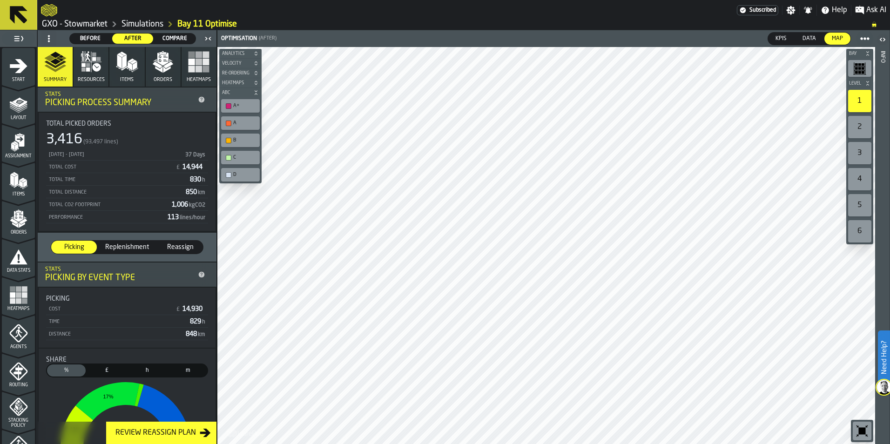
click at [92, 38] on span "Before" at bounding box center [91, 38] width 34 height 8
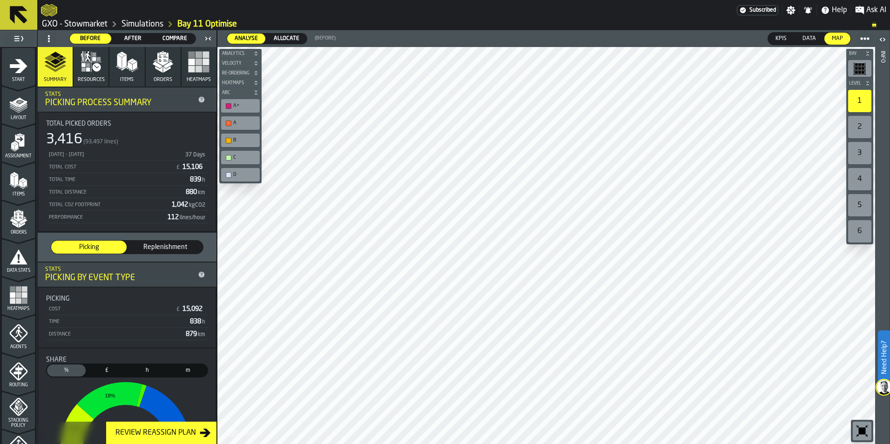
click at [129, 36] on span "After" at bounding box center [133, 38] width 34 height 8
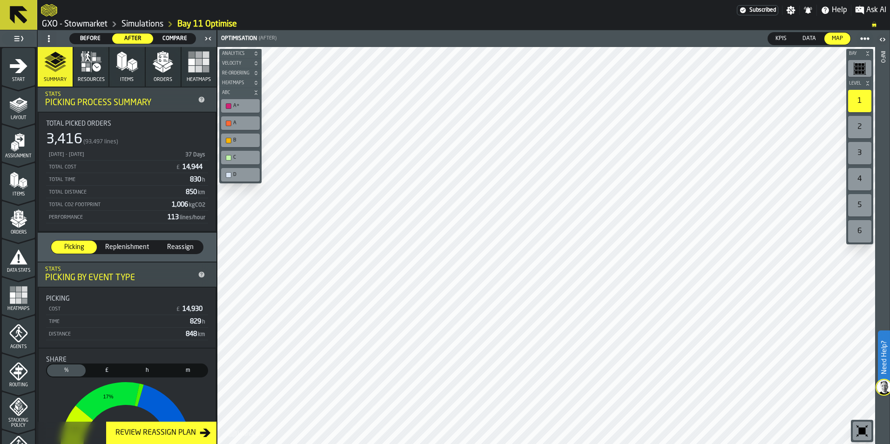
click at [88, 39] on span "Before" at bounding box center [91, 38] width 34 height 8
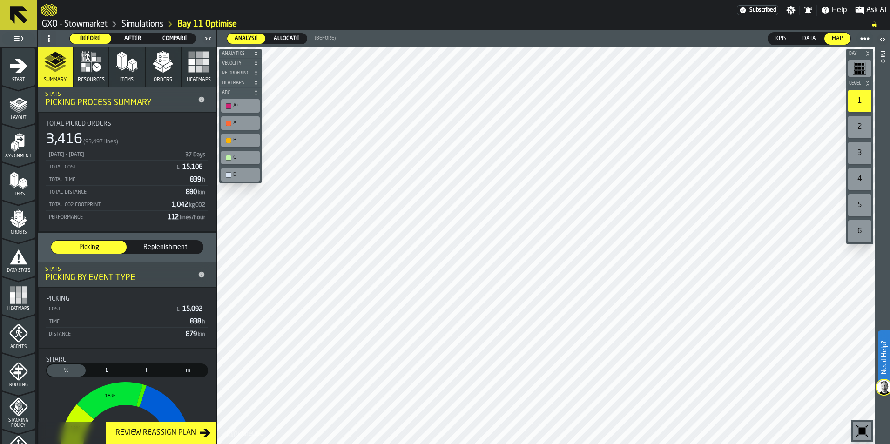
click at [125, 40] on span "After" at bounding box center [133, 38] width 34 height 8
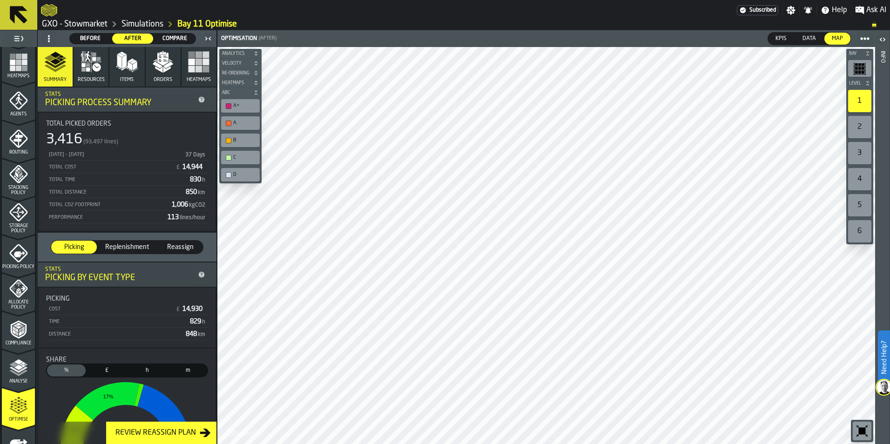
click at [11, 16] on icon at bounding box center [19, 15] width 18 height 18
